Goal: Task Accomplishment & Management: Manage account settings

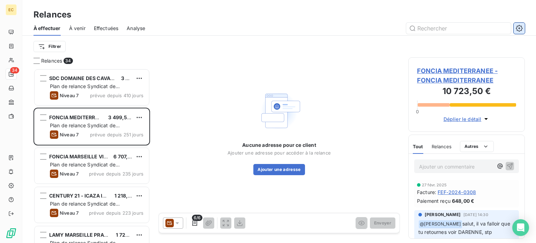
scroll to position [169, 111]
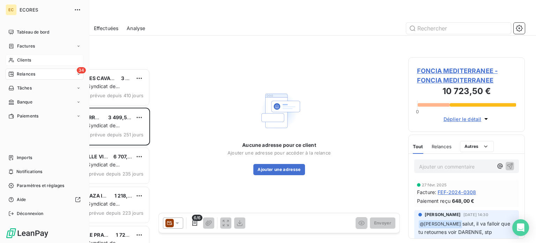
click at [25, 61] on span "Clients" at bounding box center [24, 60] width 14 height 6
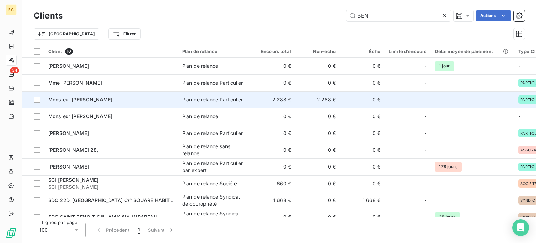
type input "BEN"
click at [105, 97] on div "Monsieur [PERSON_NAME]" at bounding box center [111, 99] width 126 height 7
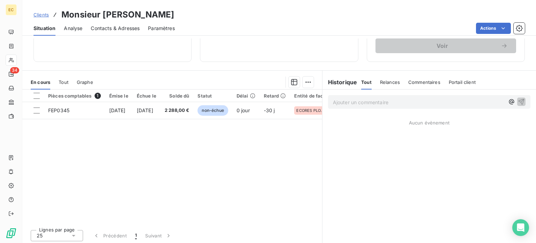
scroll to position [126, 0]
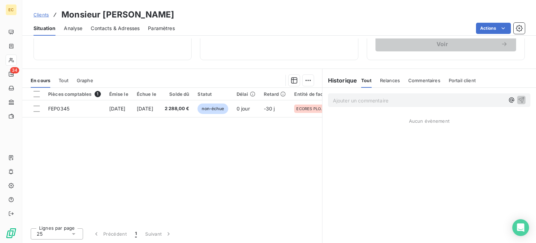
click at [360, 104] on p "Ajouter un commentaire ﻿" at bounding box center [419, 100] width 172 height 9
click at [519, 97] on icon "button" at bounding box center [521, 99] width 7 height 7
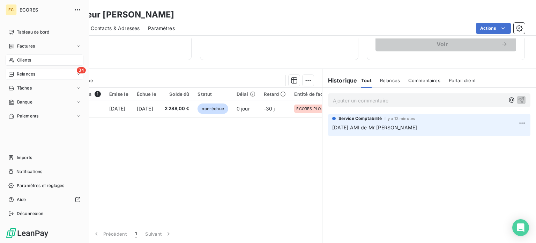
click at [22, 74] on span "Relances" at bounding box center [26, 74] width 18 height 6
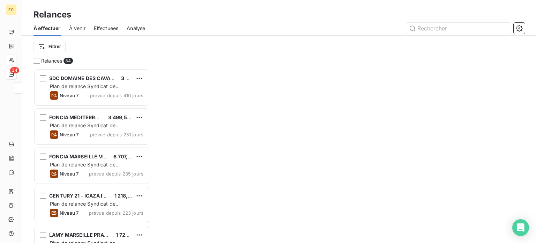
scroll to position [169, 111]
